Goal: Information Seeking & Learning: Learn about a topic

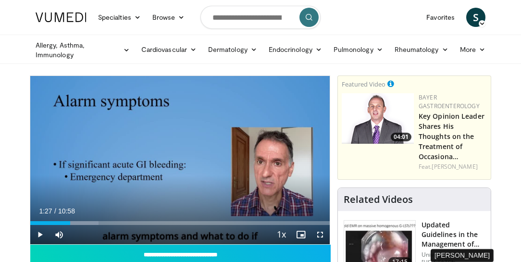
scroll to position [27, 0]
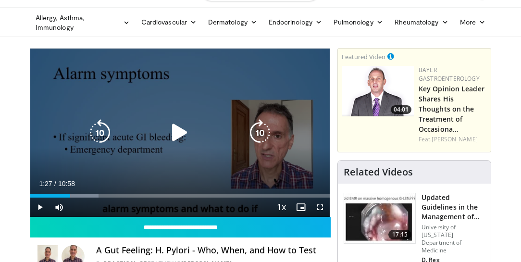
click at [178, 129] on icon "Video Player" at bounding box center [179, 132] width 27 height 27
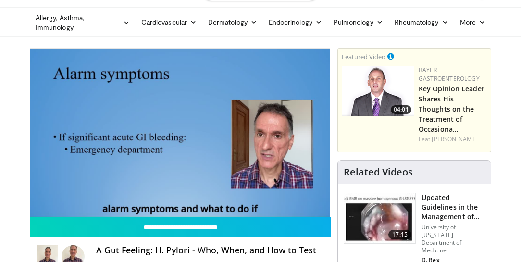
click at [74, 32] on ul "Allergy, [MEDICAL_DATA], Immunology [MEDICAL_DATA] [DEMOGRAPHIC_DATA] Dermatiti…" at bounding box center [261, 22] width 462 height 28
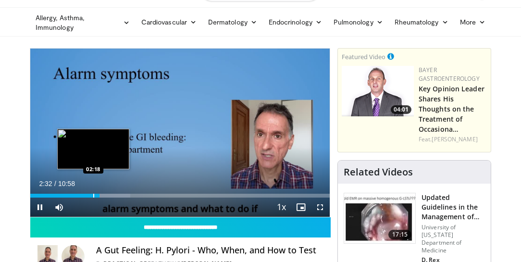
click at [93, 195] on div "Progress Bar" at bounding box center [93, 196] width 1 height 4
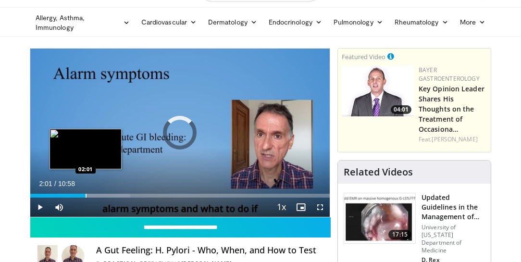
click at [86, 195] on div "Progress Bar" at bounding box center [86, 196] width 1 height 4
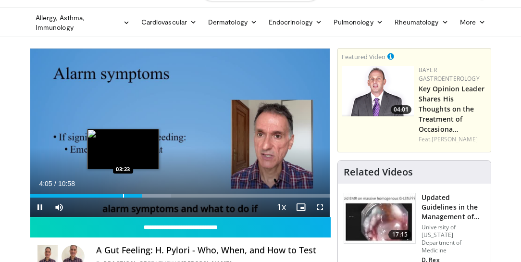
click at [123, 196] on div "Progress Bar" at bounding box center [123, 196] width 1 height 4
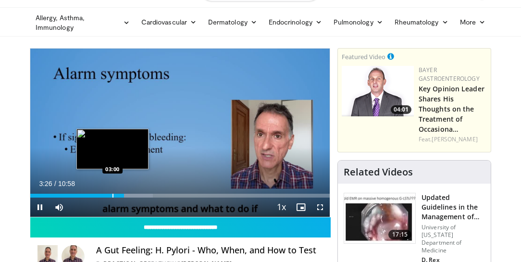
click at [113, 194] on div "Progress Bar" at bounding box center [113, 196] width 1 height 4
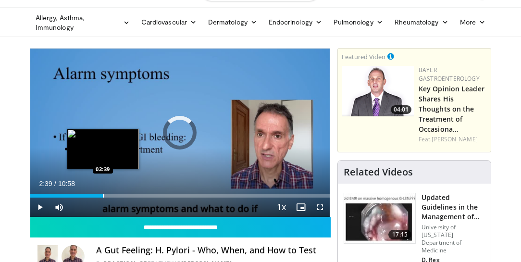
click at [102, 193] on div "Loaded : 0.00% 02:39 02:39" at bounding box center [180, 193] width 300 height 9
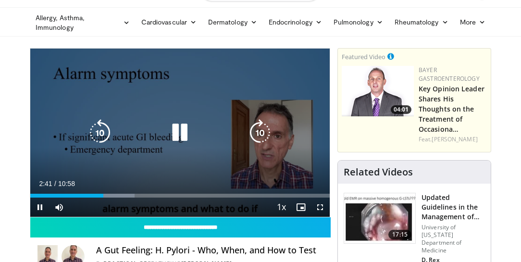
click at [124, 116] on div "10 seconds Tap to unmute" at bounding box center [180, 133] width 300 height 168
